Goal: Transaction & Acquisition: Purchase product/service

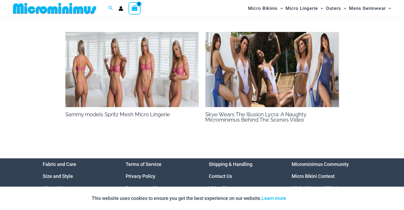
scroll to position [681, 0]
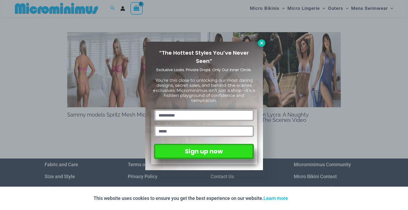
click at [262, 41] on icon at bounding box center [261, 43] width 5 height 5
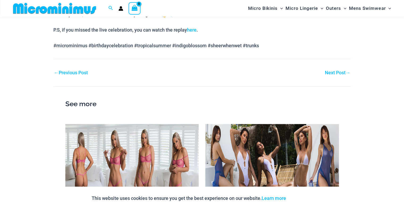
scroll to position [589, 0]
click at [329, 74] on link "Next Post →" at bounding box center [337, 73] width 25 height 5
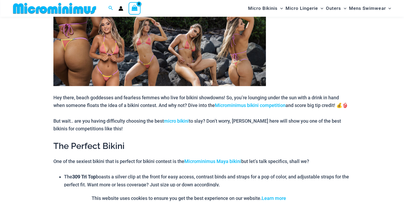
scroll to position [282, 0]
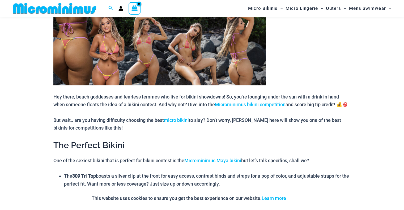
click at [109, 49] on img at bounding box center [159, 48] width 212 height 74
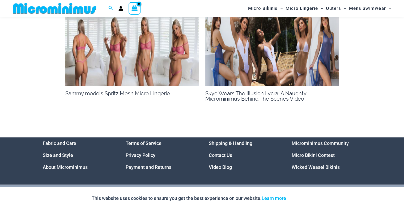
scroll to position [653, 0]
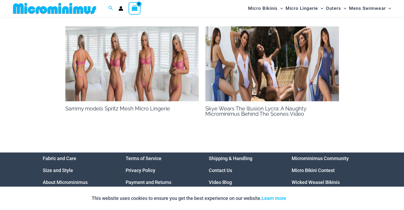
click at [118, 83] on img at bounding box center [131, 63] width 133 height 75
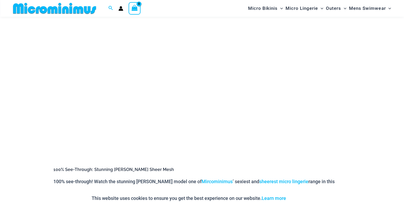
scroll to position [68, 0]
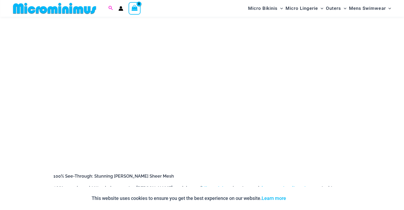
click at [111, 7] on icon "Search icon link" at bounding box center [110, 8] width 4 height 5
type input "********"
click button "Search" at bounding box center [0, 0] width 0 height 0
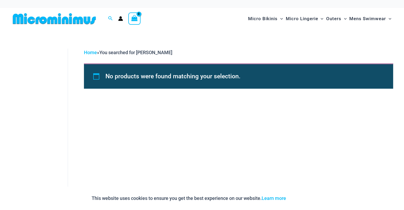
click at [84, 22] on img at bounding box center [54, 19] width 87 height 12
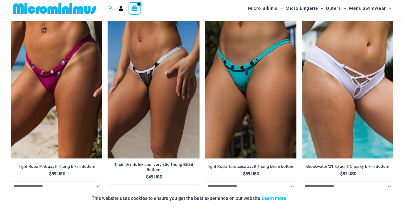
scroll to position [1502, 0]
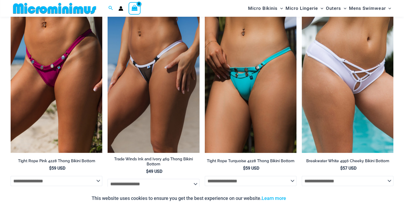
click at [249, 70] on img at bounding box center [251, 83] width 92 height 137
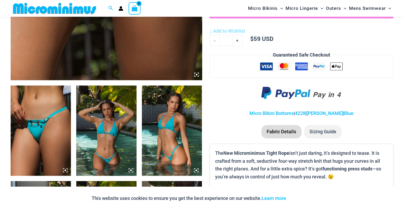
scroll to position [258, 0]
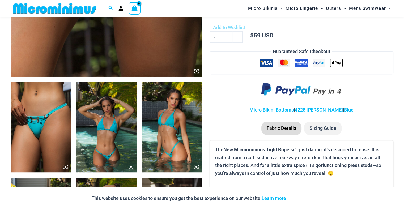
click at [49, 127] on img at bounding box center [41, 127] width 60 height 90
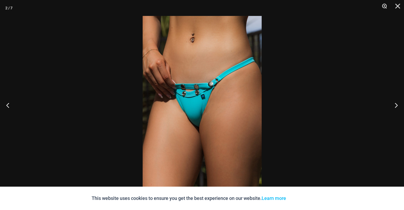
click at [384, 5] on button "Zoom" at bounding box center [382, 8] width 13 height 16
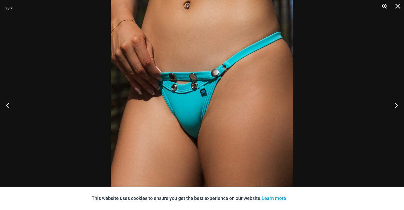
click at [384, 6] on button "Zoom" at bounding box center [382, 8] width 13 height 16
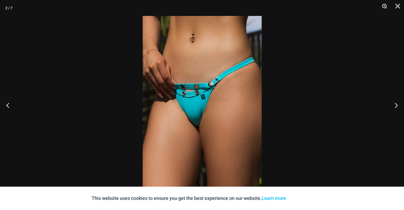
click at [384, 6] on button "Zoom" at bounding box center [382, 8] width 13 height 16
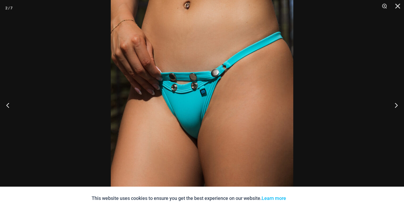
click at [197, 113] on img at bounding box center [202, 104] width 182 height 273
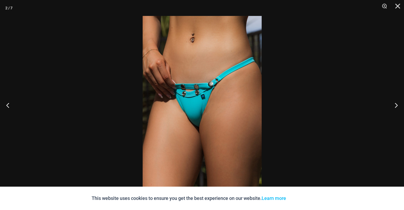
click at [197, 113] on img at bounding box center [202, 105] width 119 height 178
